Goal: Task Accomplishment & Management: Manage account settings

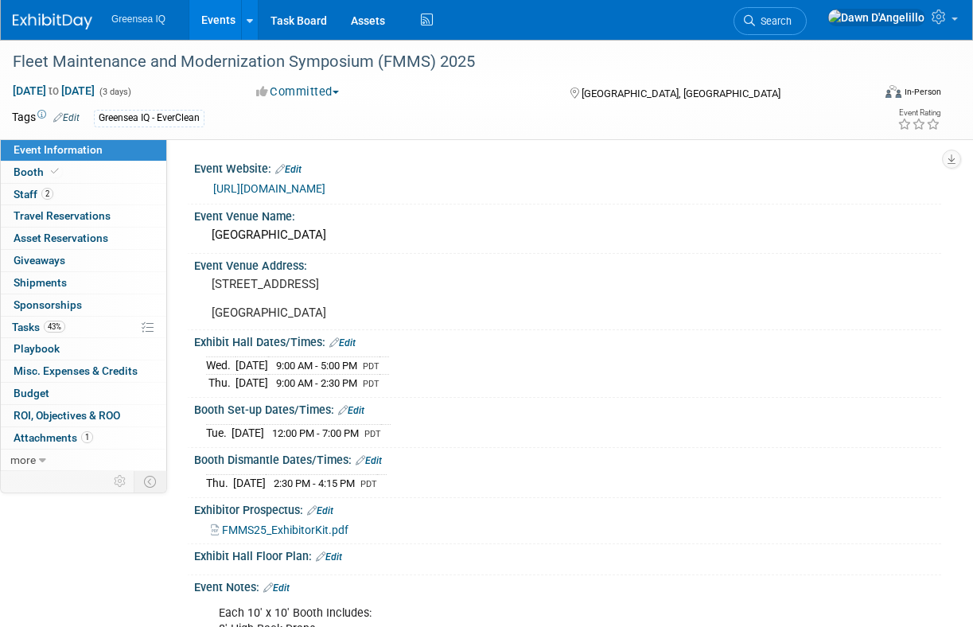
click at [219, 17] on link "Events" at bounding box center [218, 20] width 58 height 40
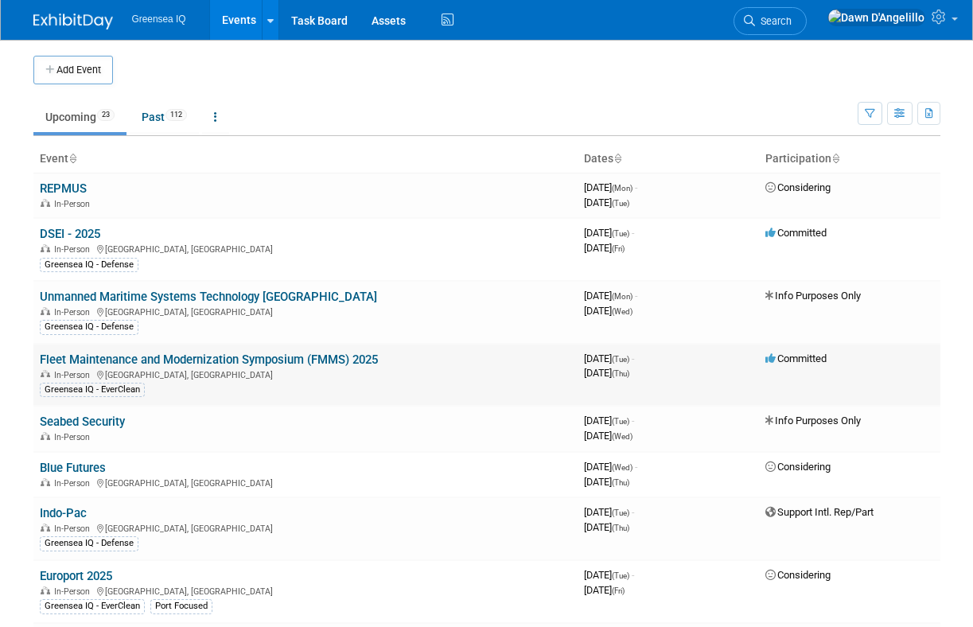
click at [234, 362] on link "Fleet Maintenance and Modernization Symposium (FMMS) 2025" at bounding box center [209, 359] width 338 height 14
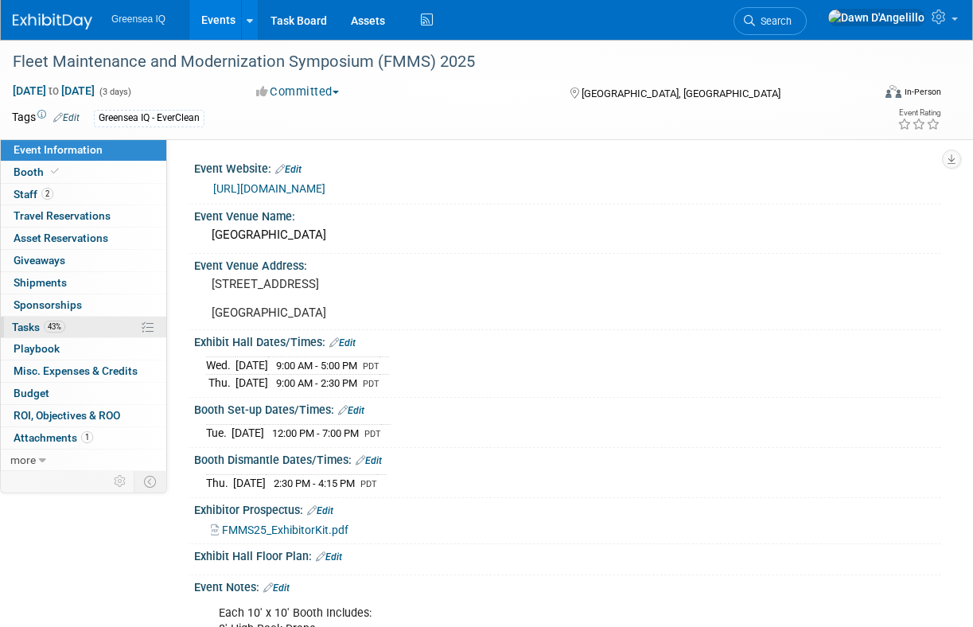
click at [30, 329] on span "Tasks 43%" at bounding box center [38, 327] width 53 height 13
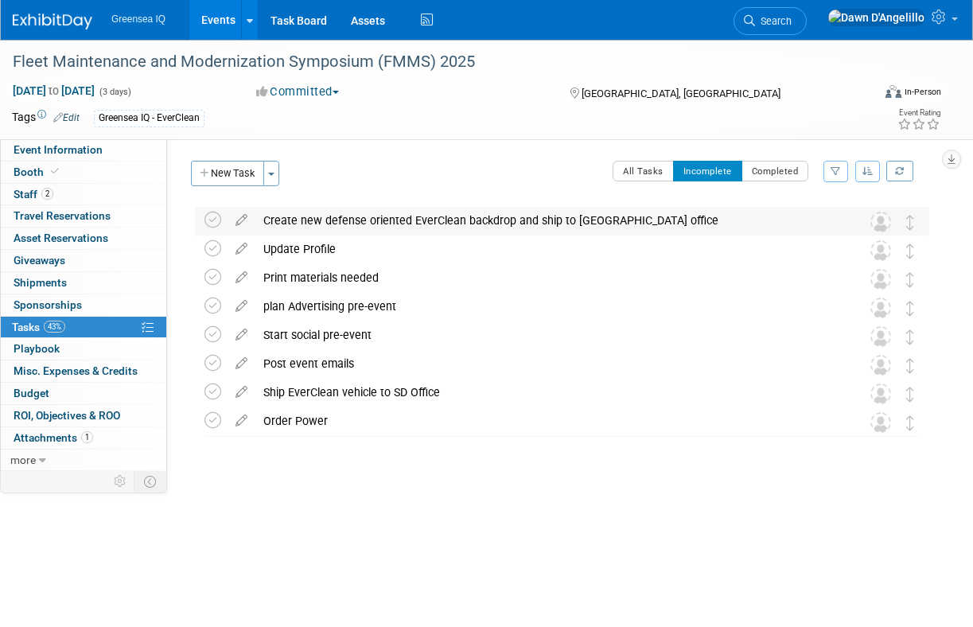
click at [411, 220] on div "Create new defense oriented EverClean backdrop and ship to San Diego office" at bounding box center [546, 220] width 583 height 27
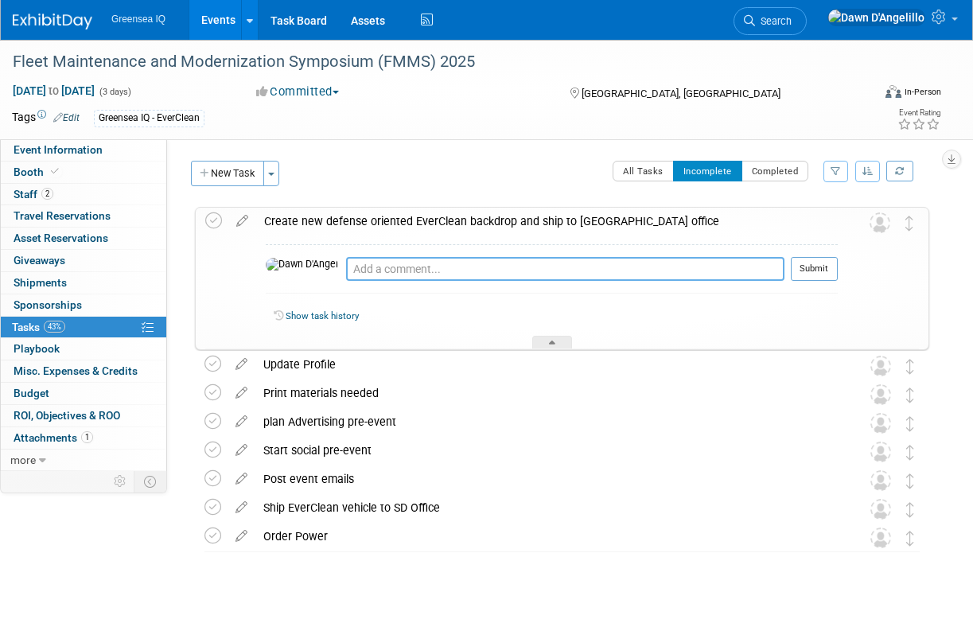
click at [380, 271] on textarea at bounding box center [565, 269] width 438 height 24
type textarea "draft done on Aug 29"
click at [821, 271] on button "Submit" at bounding box center [814, 269] width 47 height 24
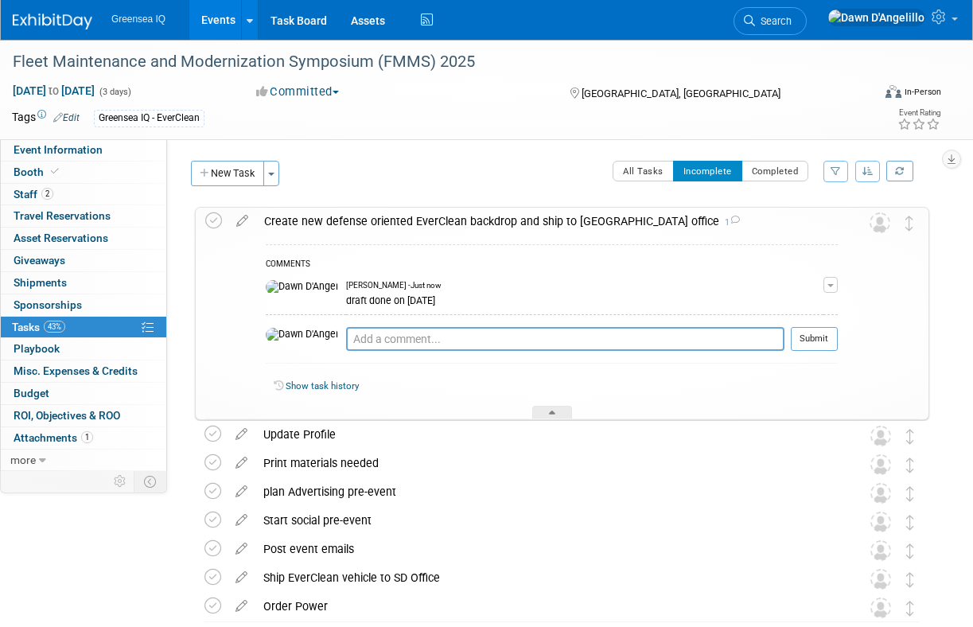
click at [153, 554] on div "Event Information Event Info Booth Booth 2 Staff 2 Staff 0 Travel Reservations …" at bounding box center [486, 363] width 973 height 647
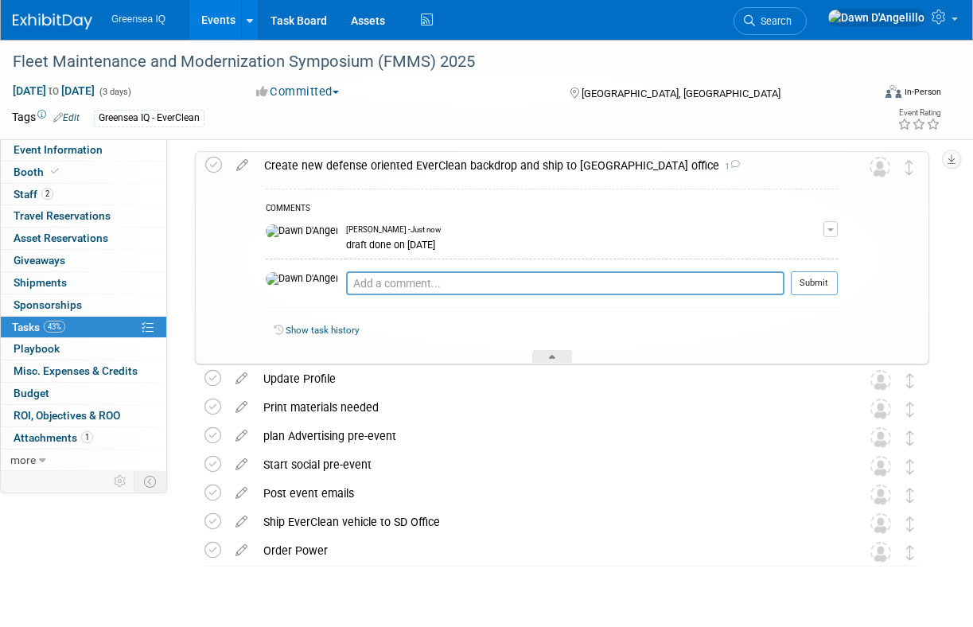
scroll to position [91, 0]
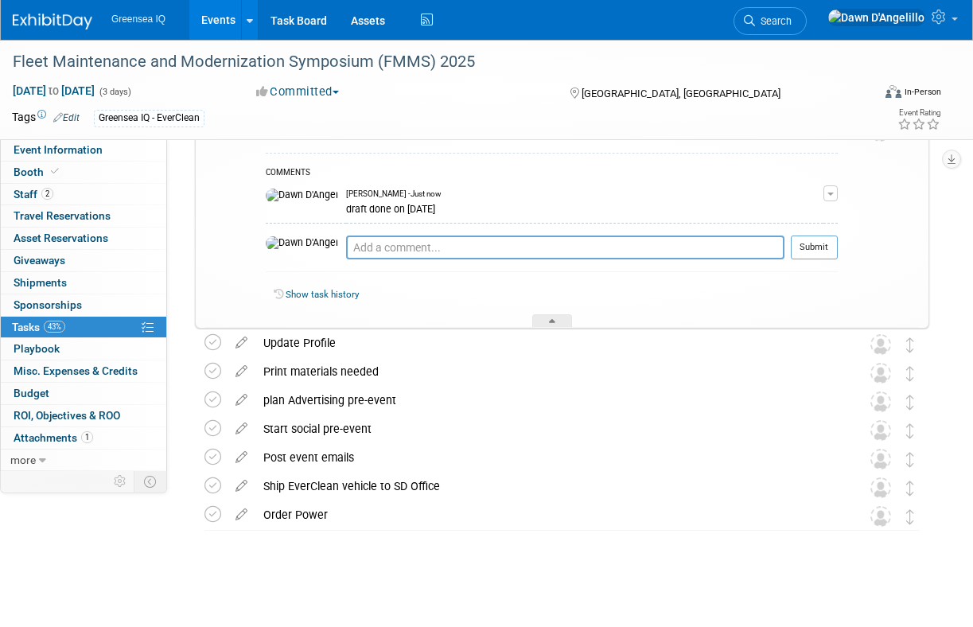
click at [213, 20] on link "Events" at bounding box center [218, 20] width 58 height 40
